Goal: Task Accomplishment & Management: Complete application form

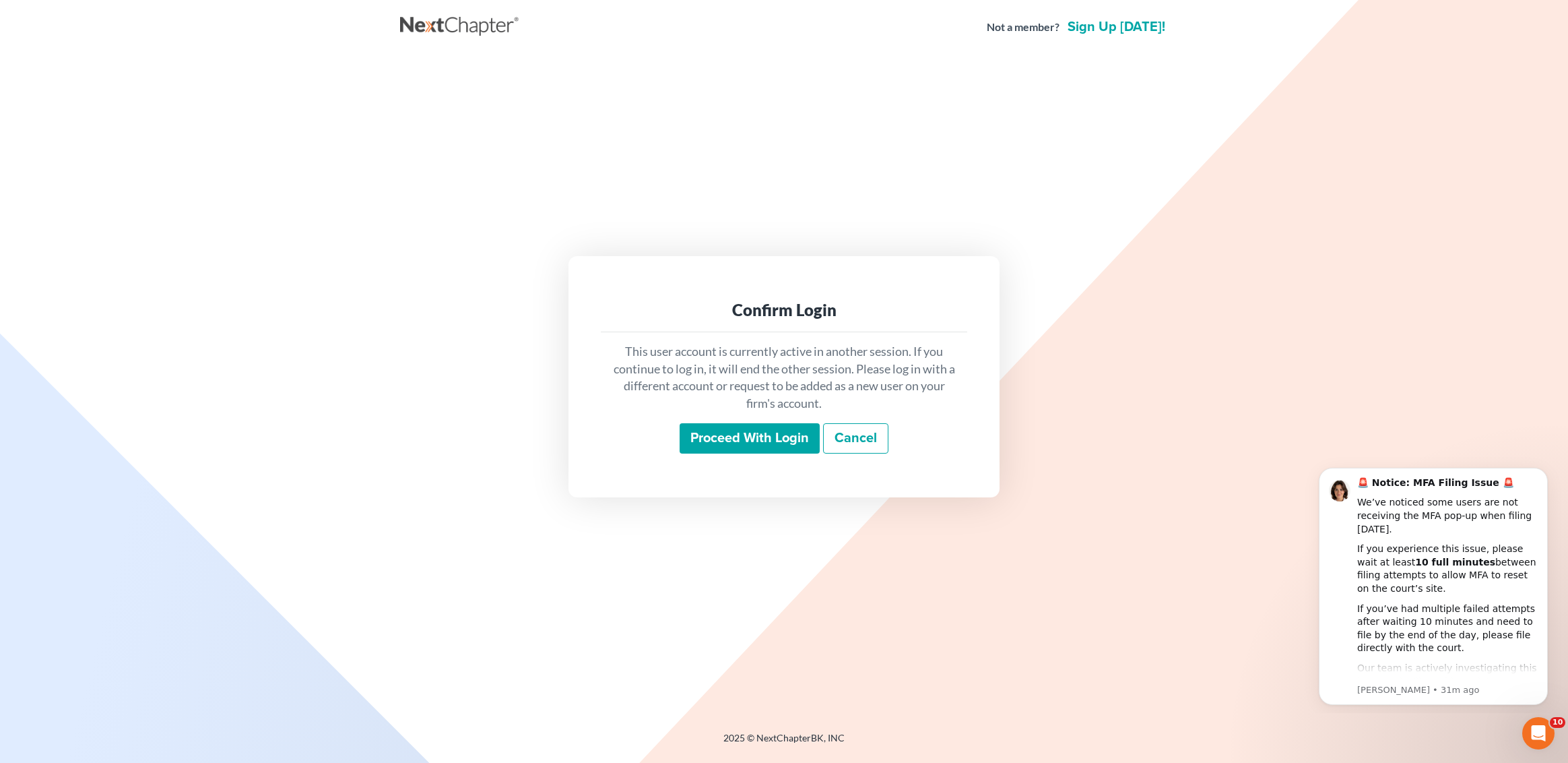
click at [729, 433] on input "Proceed with login" at bounding box center [749, 438] width 140 height 31
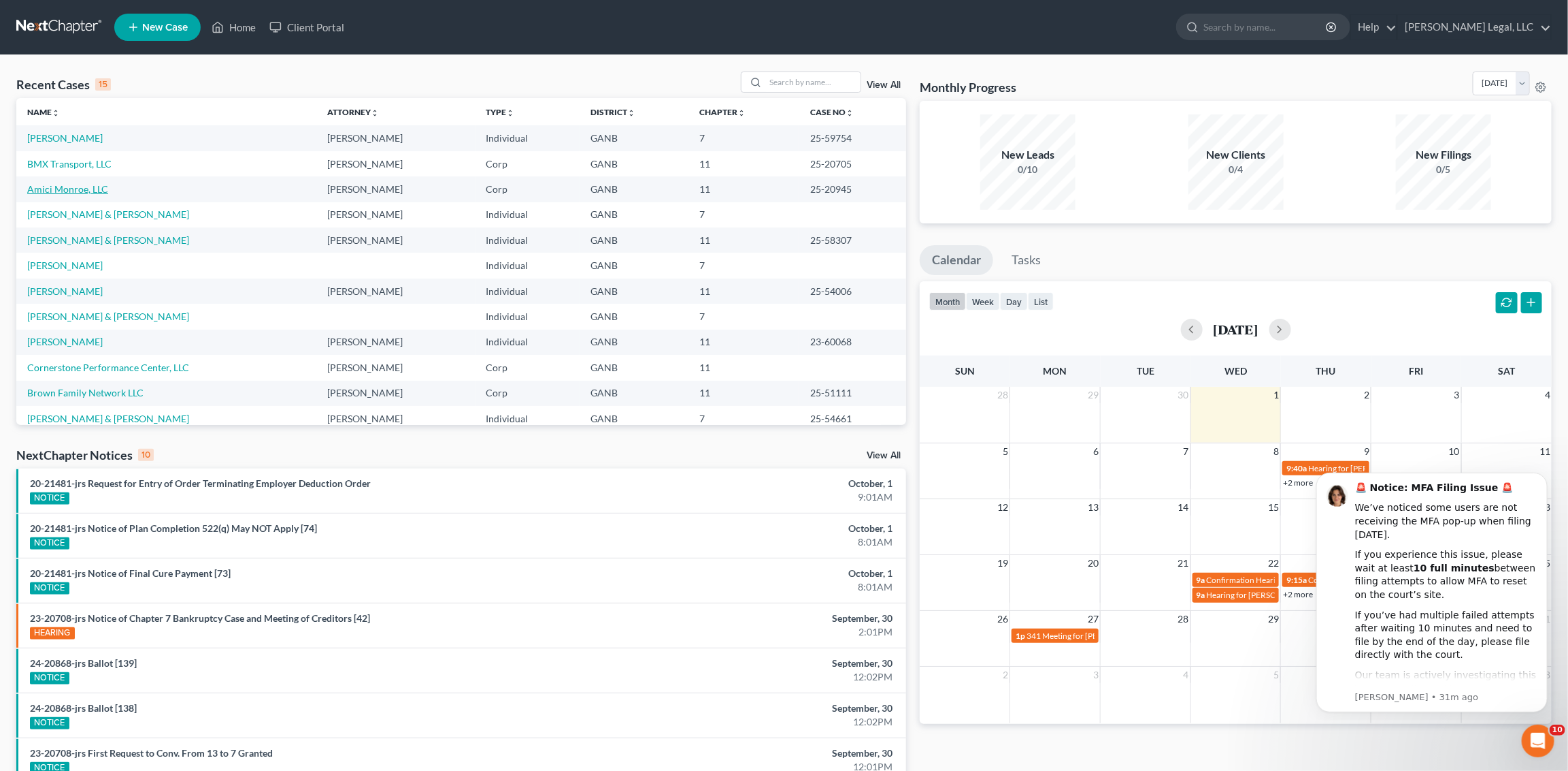
click at [69, 190] on link "Amici Monroe, LLC" at bounding box center [67, 188] width 81 height 11
select select "6"
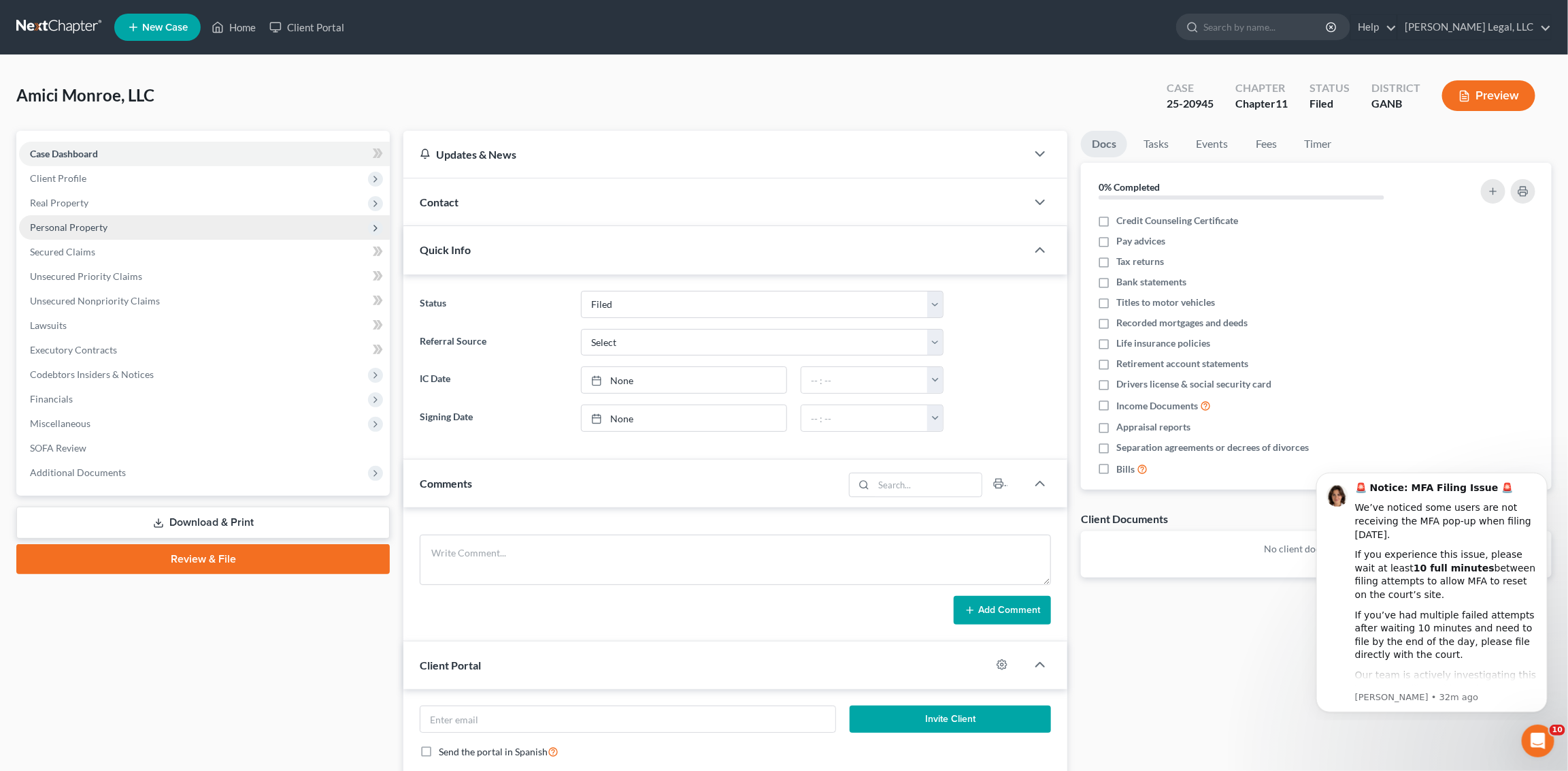
click at [146, 238] on span "Personal Property" at bounding box center [204, 227] width 371 height 24
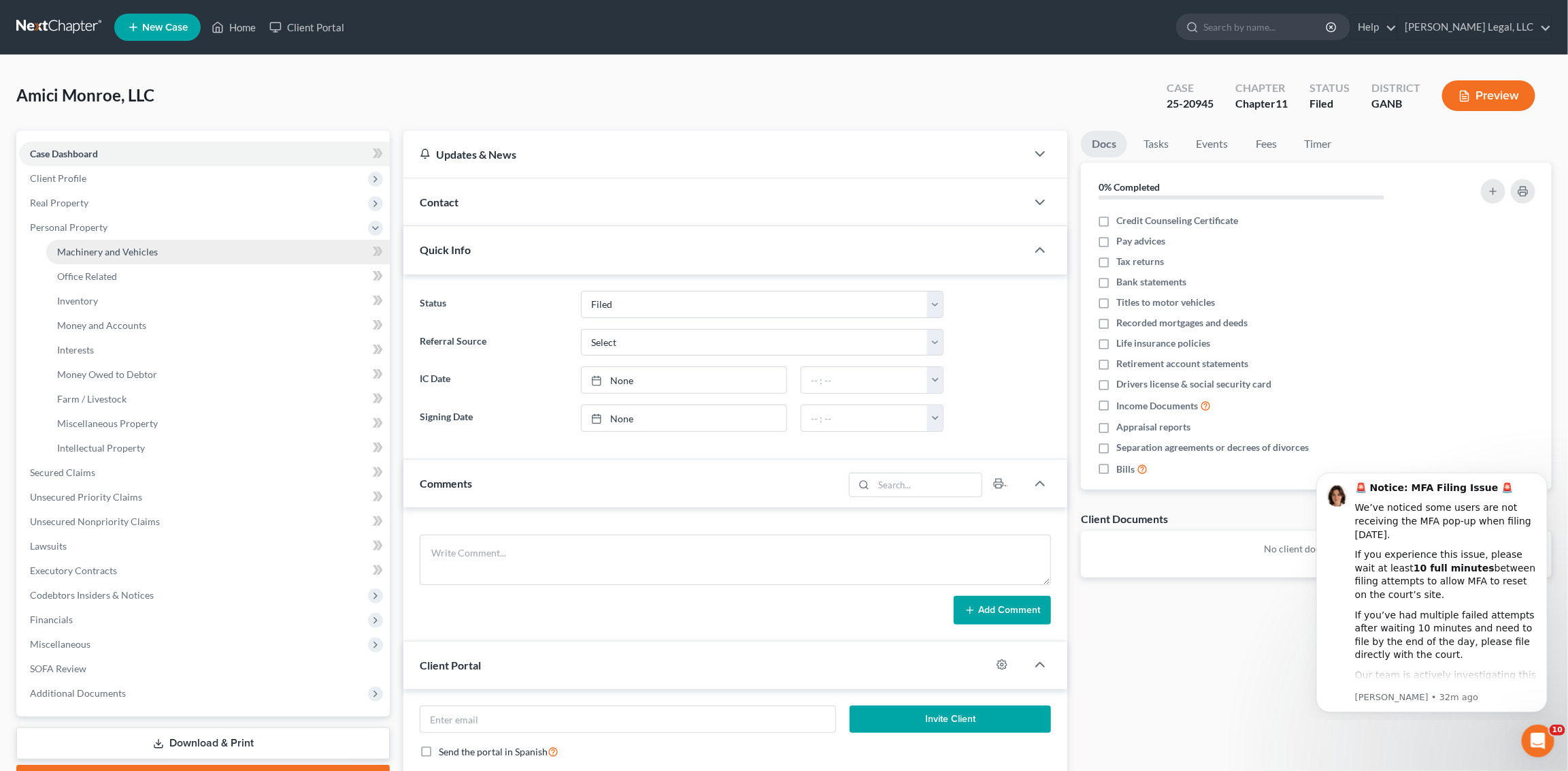
click at [159, 254] on link "Machinery and Vehicles" at bounding box center [218, 252] width 344 height 24
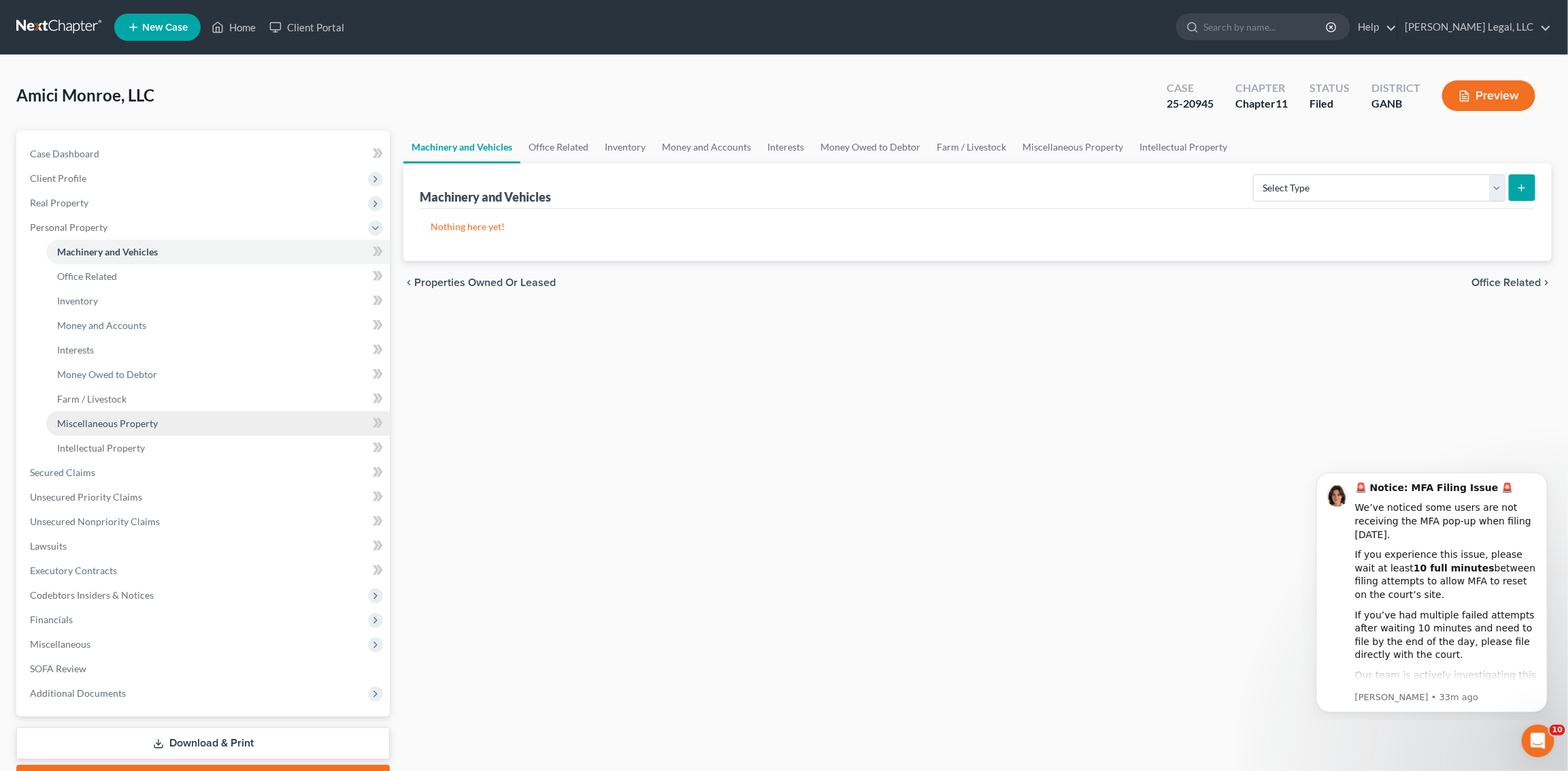
click at [152, 425] on span "Miscellaneous Property" at bounding box center [108, 423] width 101 height 11
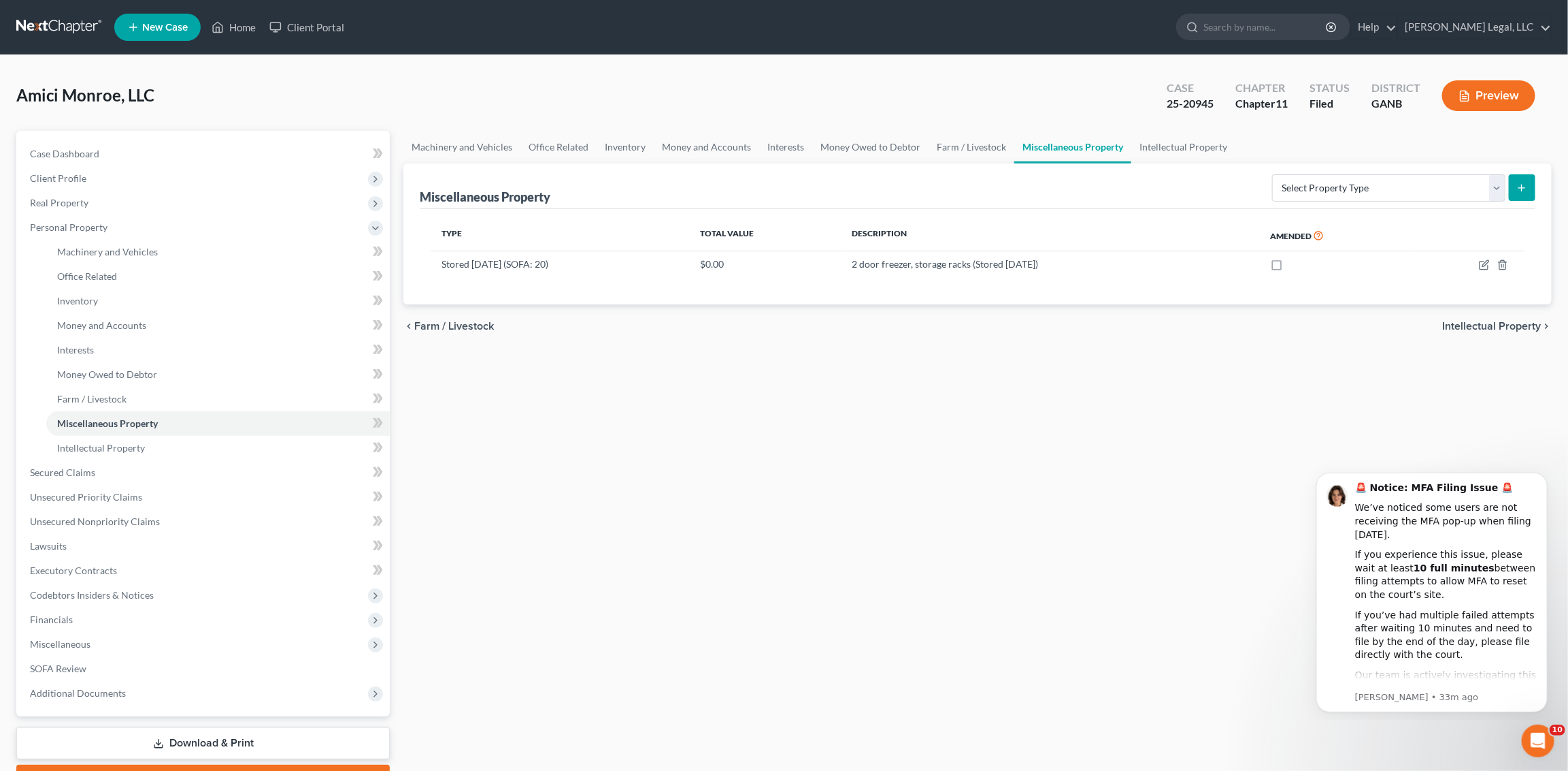
click at [574, 529] on div "Machinery and Vehicles Office Related Inventory Money and Accounts Interests Mo…" at bounding box center [977, 463] width 1162 height 663
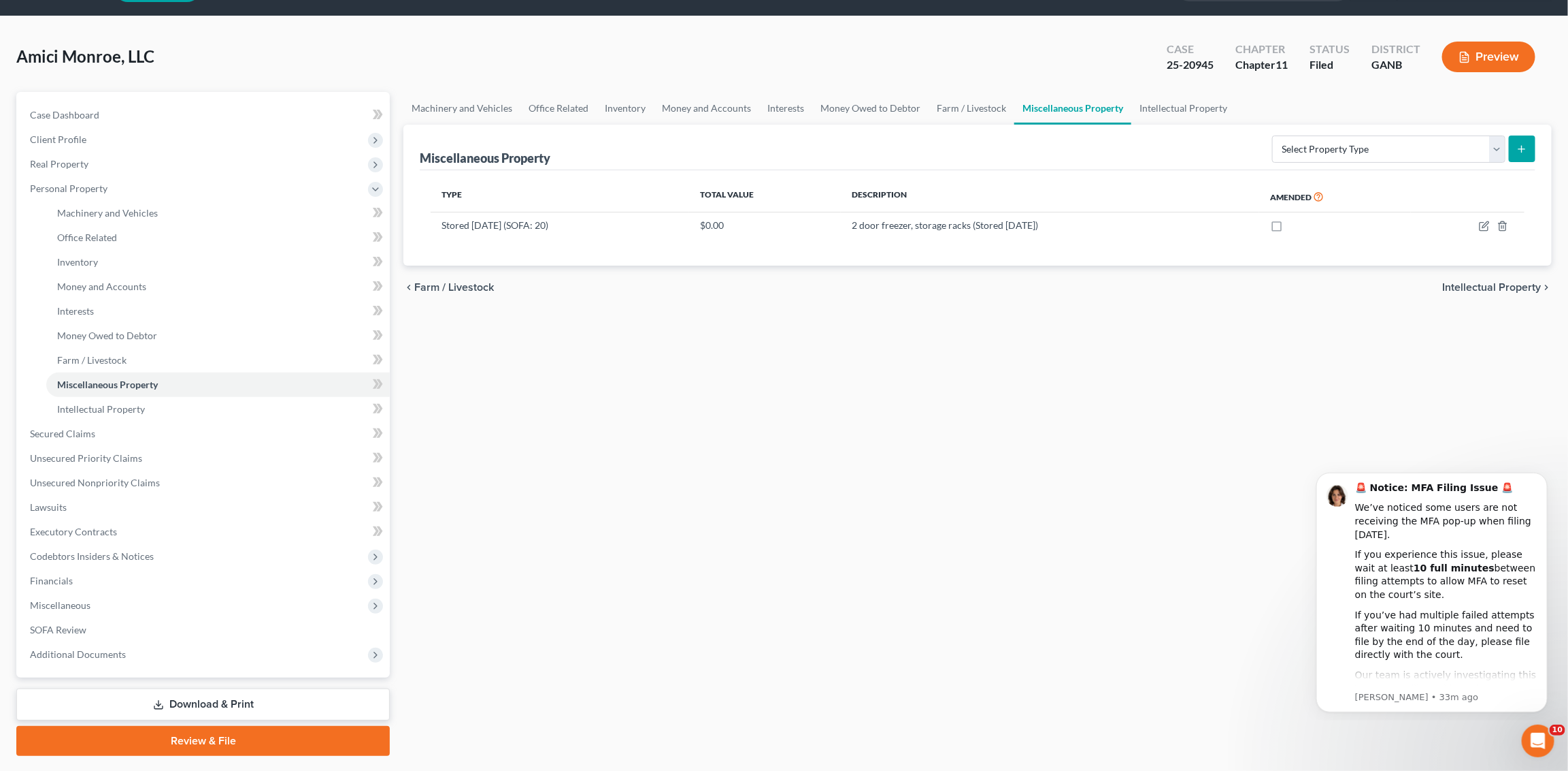
scroll to position [74, 0]
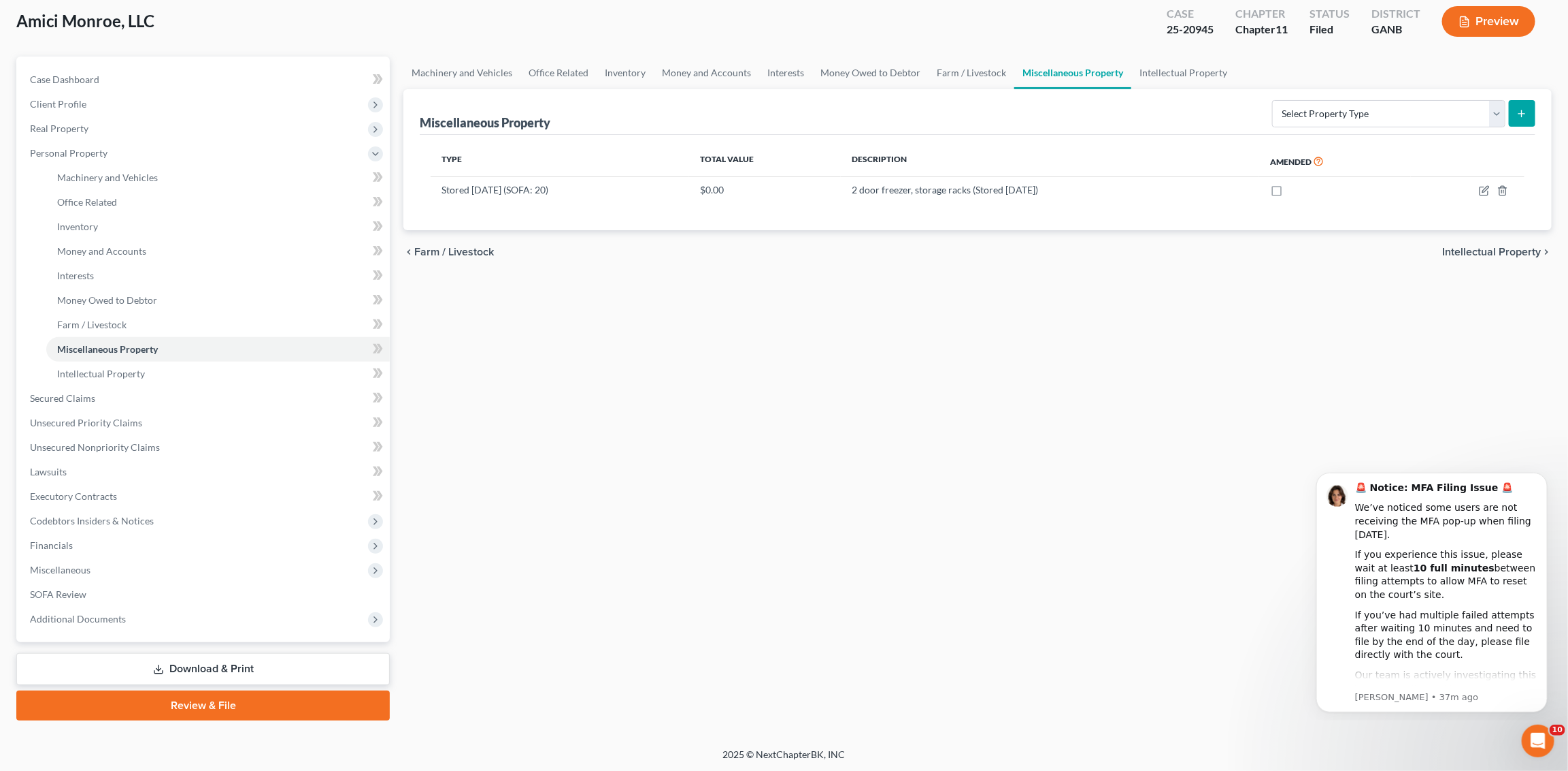
click at [232, 17] on div "[PERSON_NAME], LLC Upgraded Case 25-20945 Chapter Chapter 11 Status Filed Distr…" at bounding box center [784, 27] width 1536 height 59
click at [545, 74] on link "Office Related" at bounding box center [559, 73] width 76 height 33
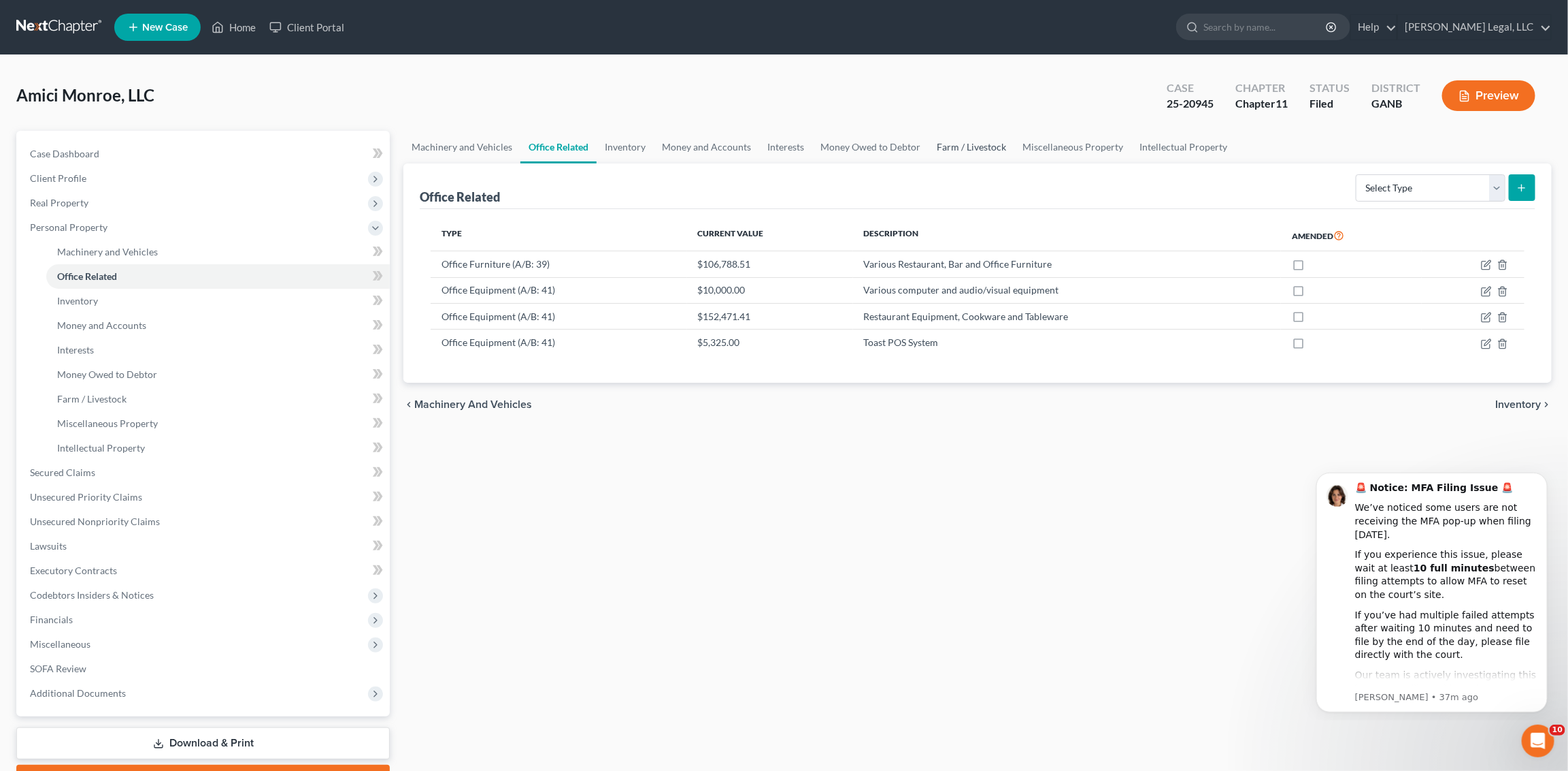
click at [970, 149] on link "Farm / Livestock" at bounding box center [971, 148] width 86 height 33
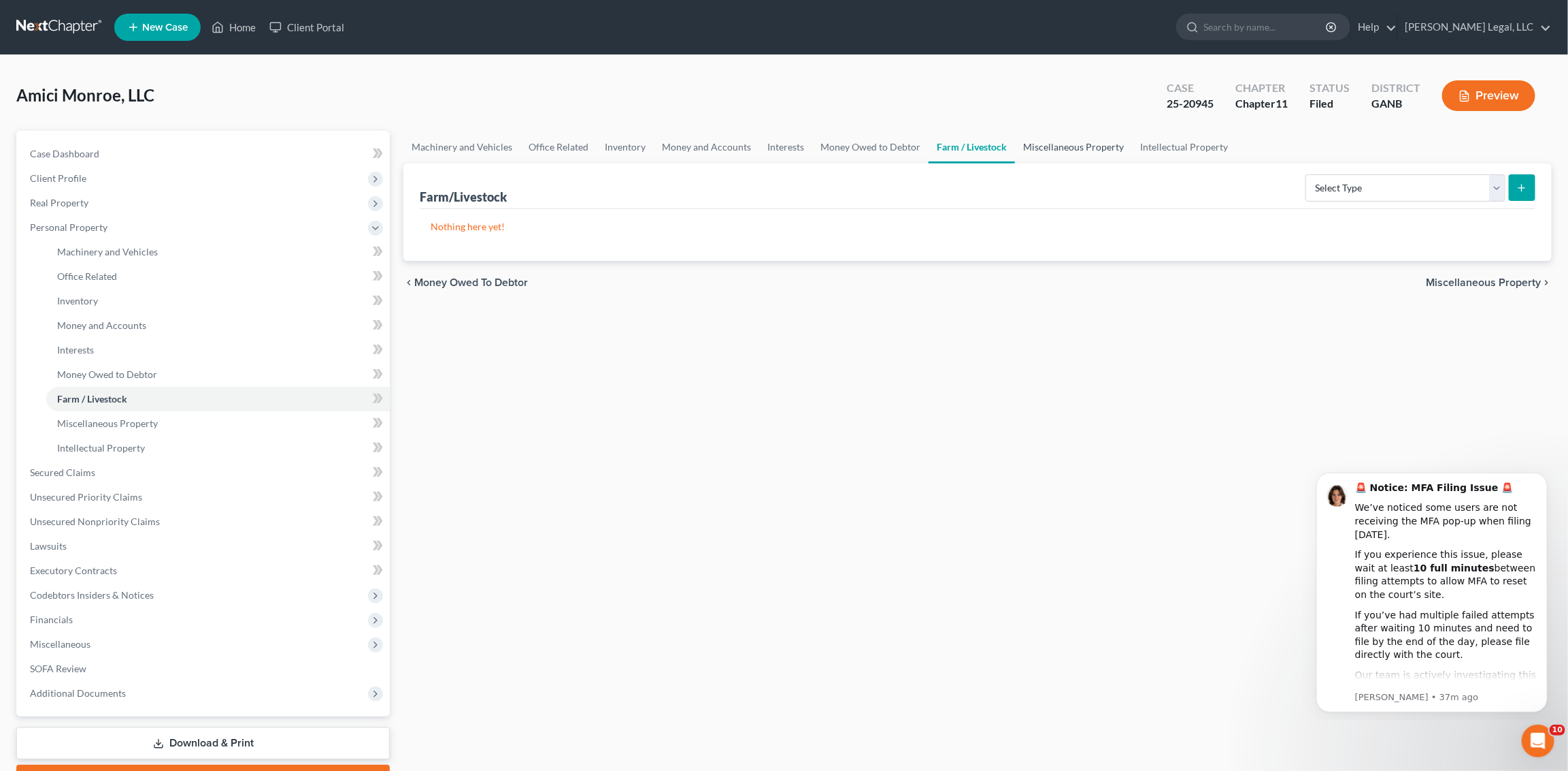
click at [1035, 147] on link "Miscellaneous Property" at bounding box center [1073, 148] width 117 height 33
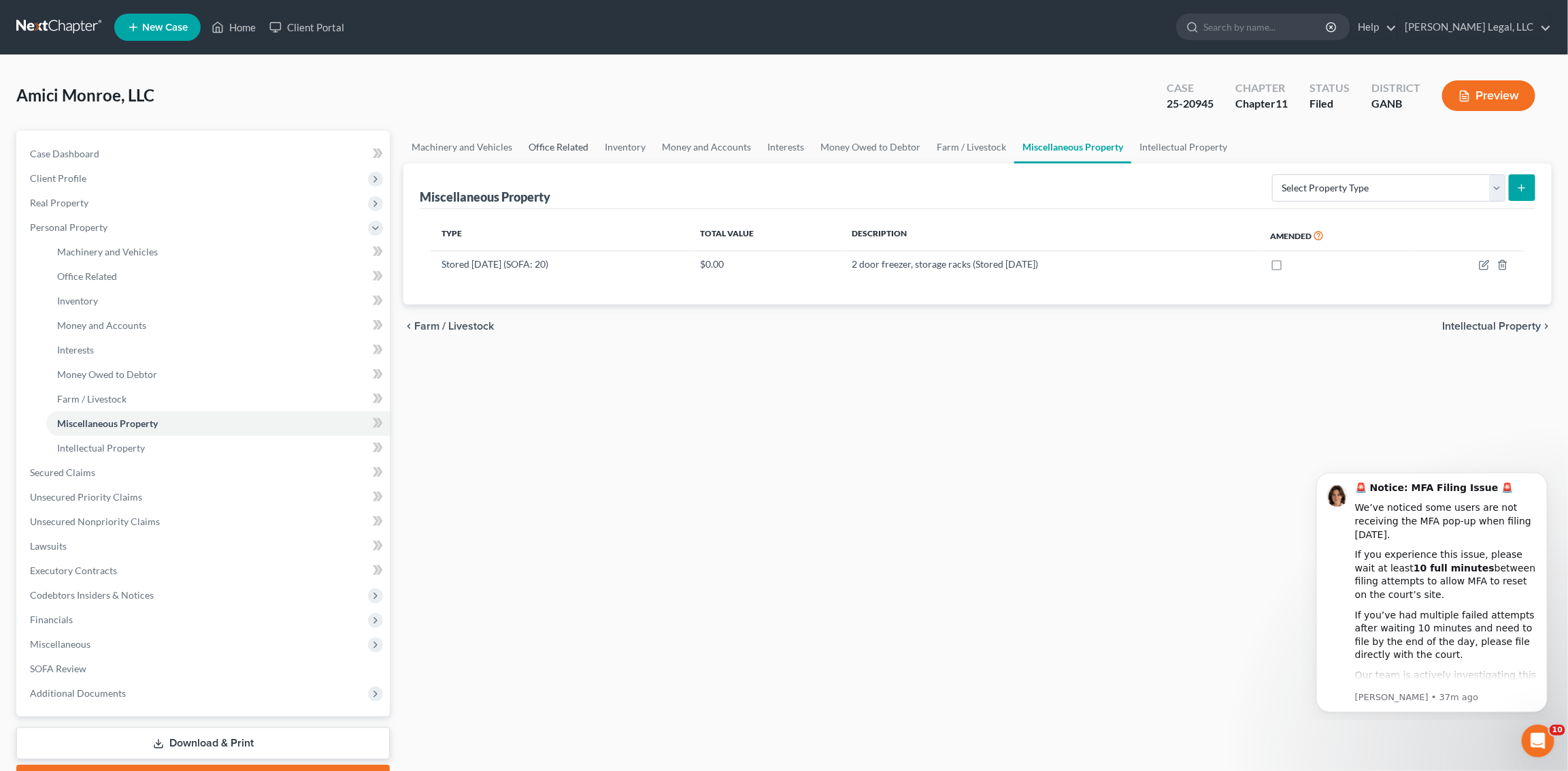
click at [549, 146] on link "Office Related" at bounding box center [559, 148] width 76 height 33
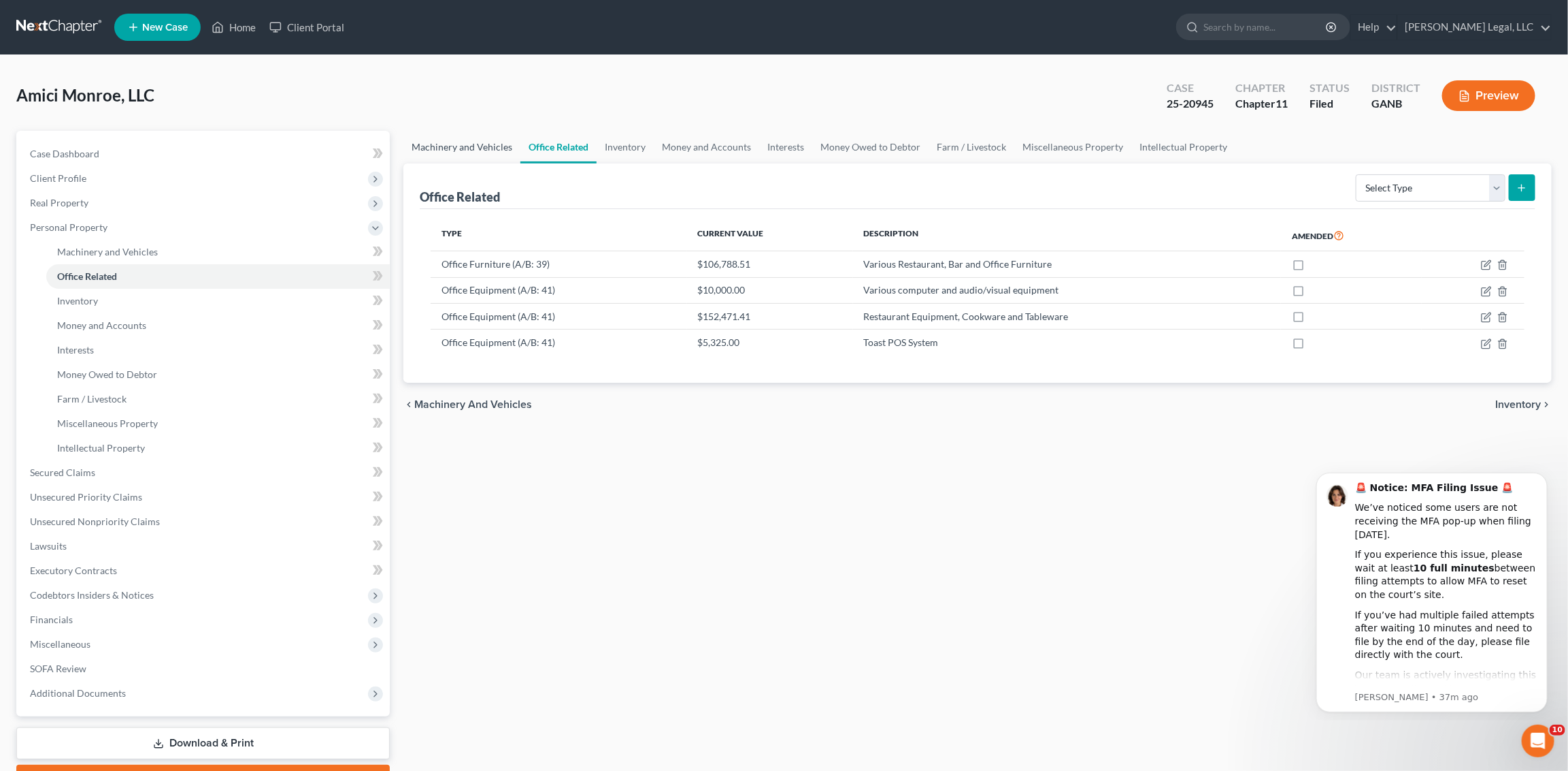
click at [464, 143] on link "Machinery and Vehicles" at bounding box center [462, 148] width 117 height 33
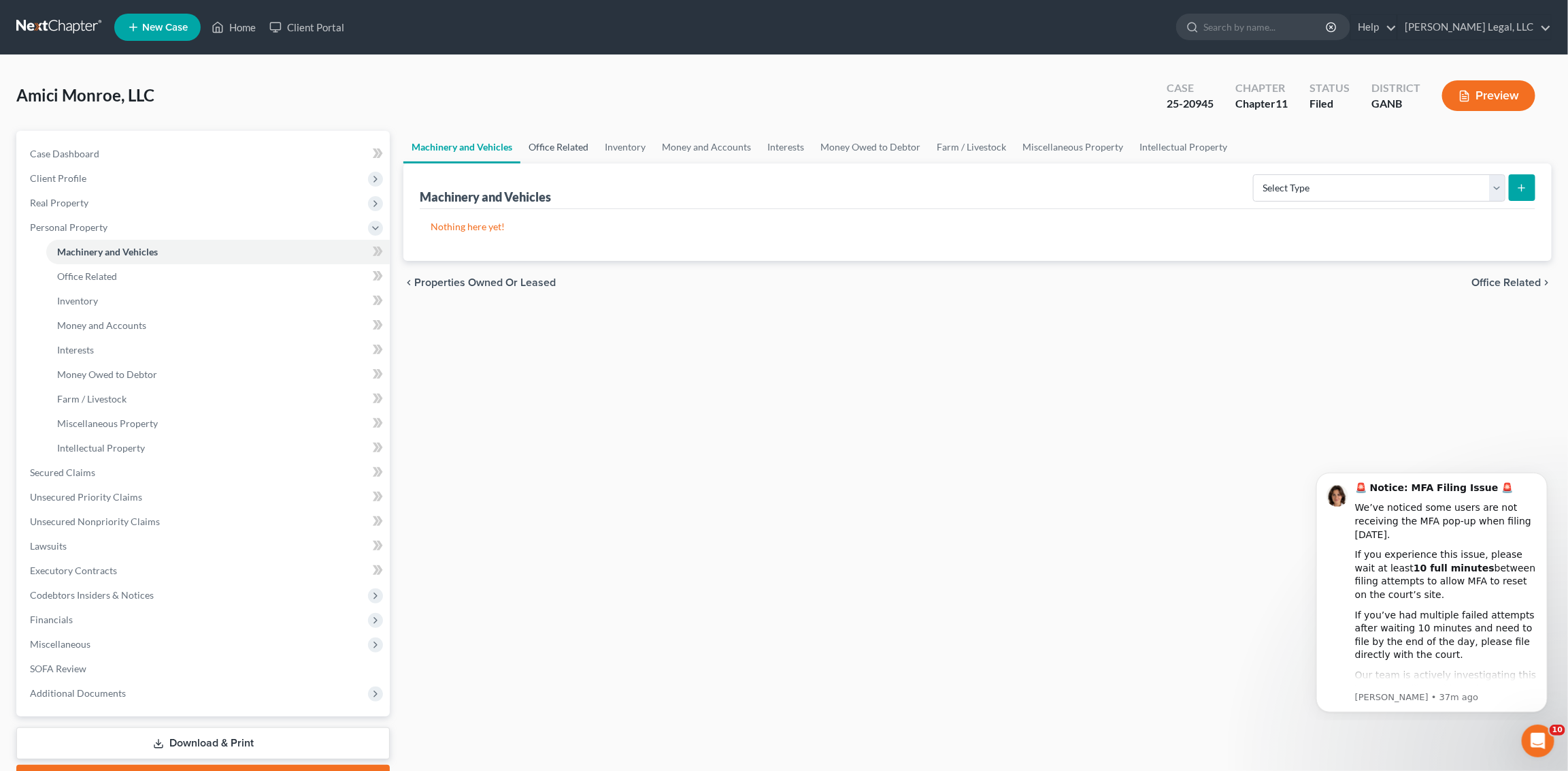
click at [539, 143] on link "Office Related" at bounding box center [559, 148] width 76 height 33
